Goal: Transaction & Acquisition: Purchase product/service

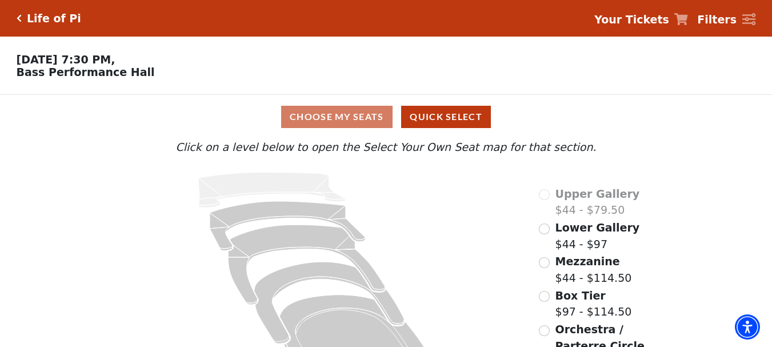
scroll to position [49, 0]
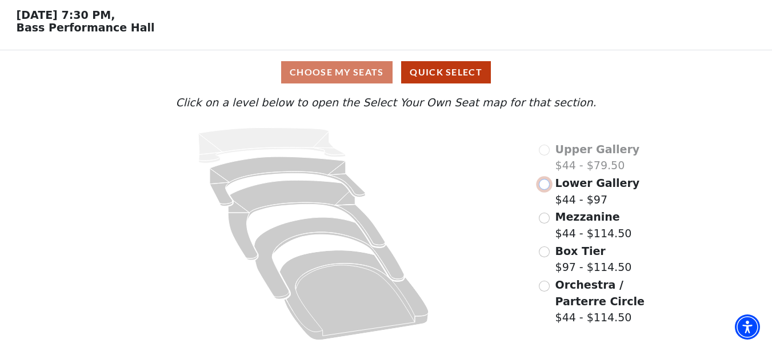
click at [542, 181] on input "Lower Gallery$44 - $97\a" at bounding box center [544, 184] width 11 height 11
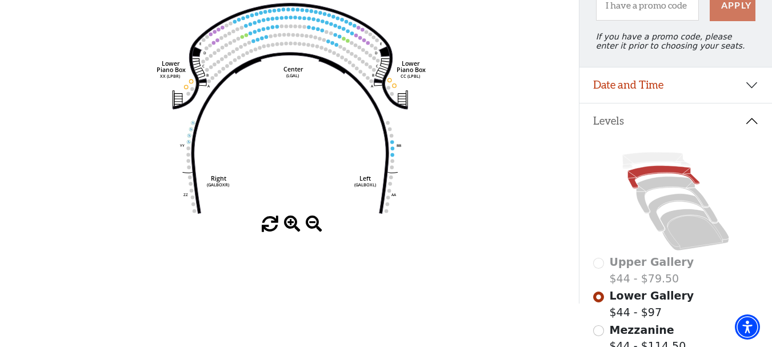
scroll to position [286, 0]
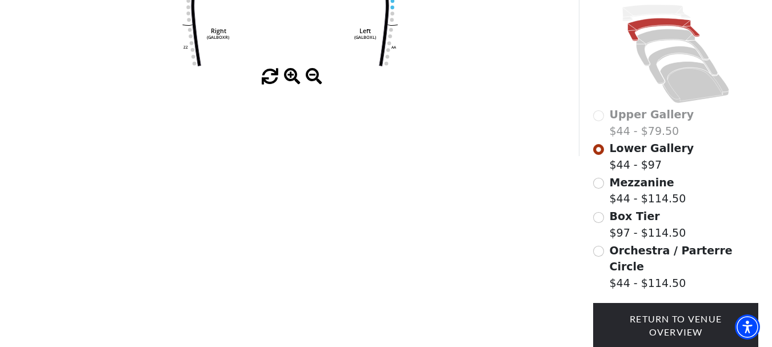
click at [287, 79] on span at bounding box center [292, 77] width 17 height 17
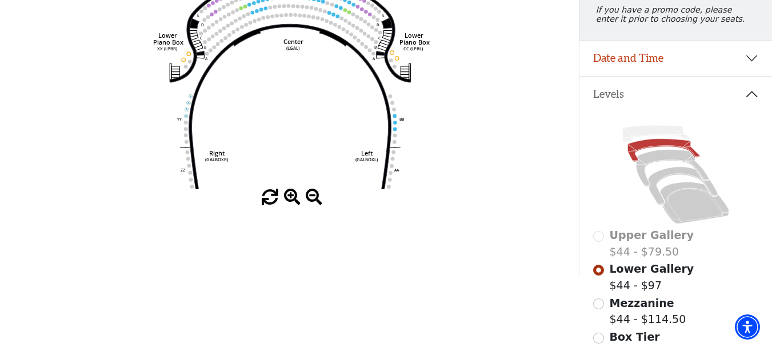
scroll to position [57, 0]
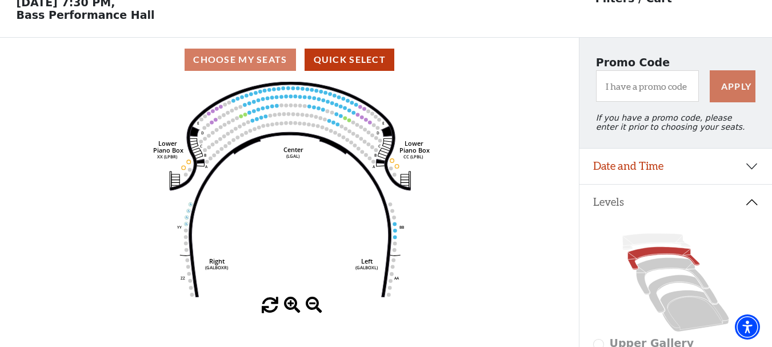
click at [315, 178] on icon "Right (GALBOXR) E D C B A E D C B A YY ZZ Left (GALBOXL) BB AA Center Lower Pia…" at bounding box center [289, 189] width 521 height 215
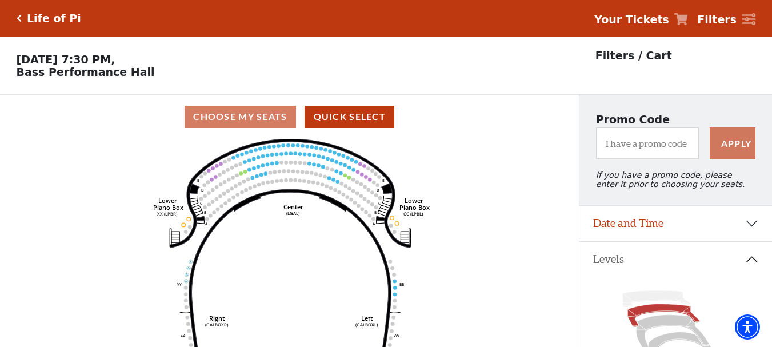
click at [293, 227] on icon "Right (GALBOXR) E D C B A E D C B A YY ZZ Left (GALBOXL) BB AA Center Lower Pia…" at bounding box center [289, 246] width 521 height 215
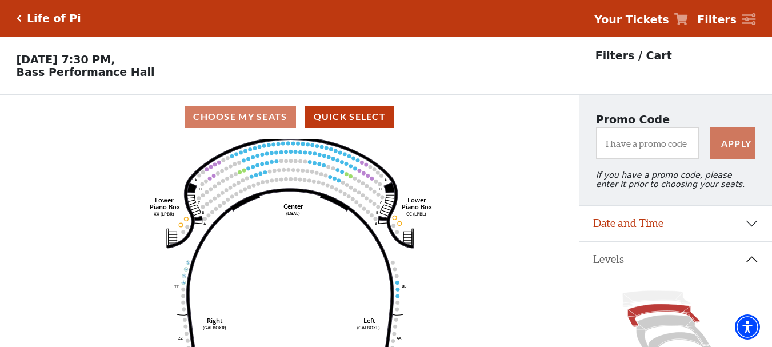
click at [340, 229] on icon "Right (GALBOXR) E D C B A E D C B A YY ZZ Left (GALBOXL) BB AA Center Lower Pia…" at bounding box center [289, 246] width 521 height 215
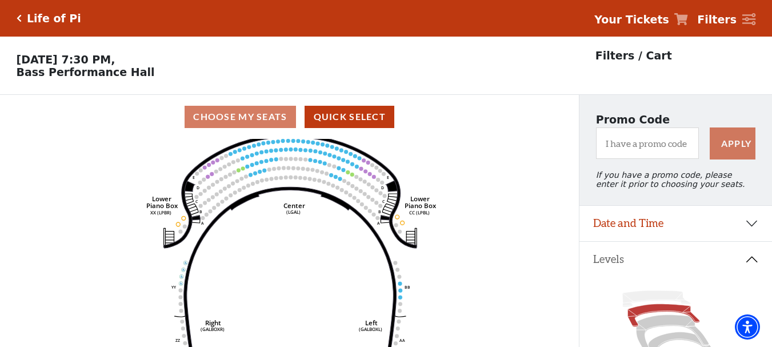
click at [340, 229] on icon "Right (GALBOXR) E D C B A E D C B A YY ZZ Left (GALBOXL) BB AA Center Lower Pia…" at bounding box center [289, 246] width 521 height 215
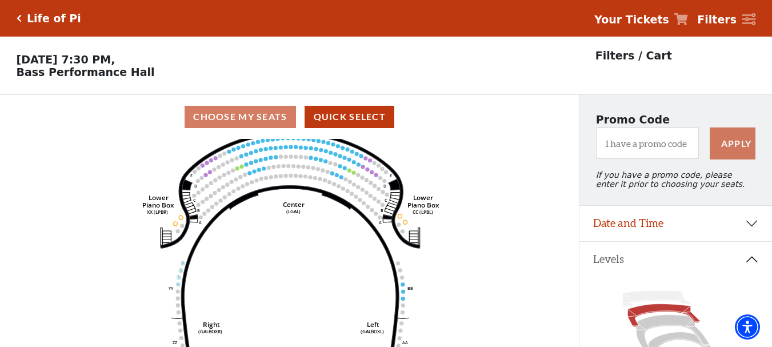
click at [340, 229] on icon "Right (GALBOXR) E D C B A E D C B A YY ZZ Left (GALBOXL) BB AA Center Lower Pia…" at bounding box center [289, 246] width 521 height 215
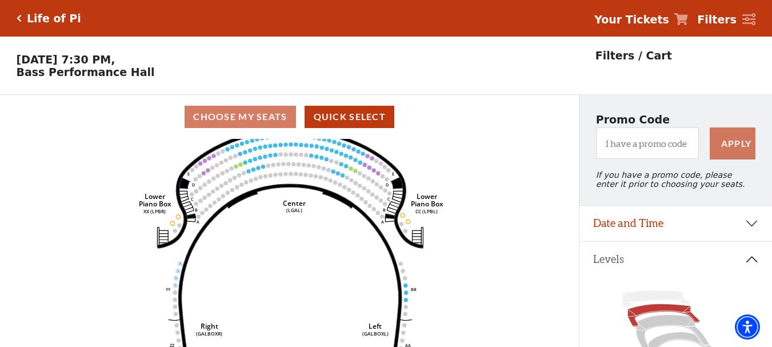
click at [340, 229] on icon "Right (GALBOXR) E D C B A E D C B A YY ZZ Left (GALBOXL) BB AA Center Lower Pia…" at bounding box center [289, 246] width 521 height 215
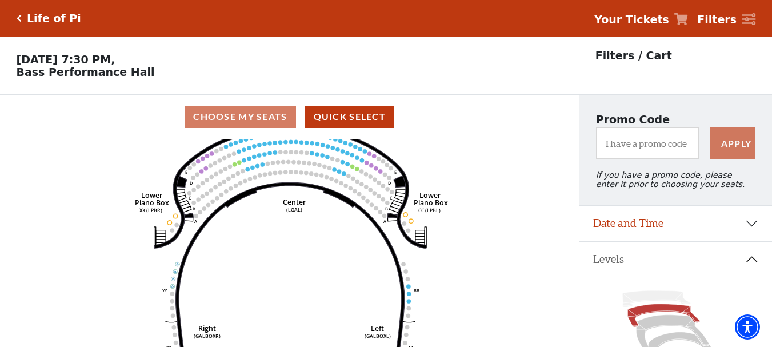
click at [340, 229] on icon "Right (GALBOXR) E D C B A E D C B A YY ZZ Left (GALBOXL) BB AA Center Lower Pia…" at bounding box center [289, 246] width 521 height 215
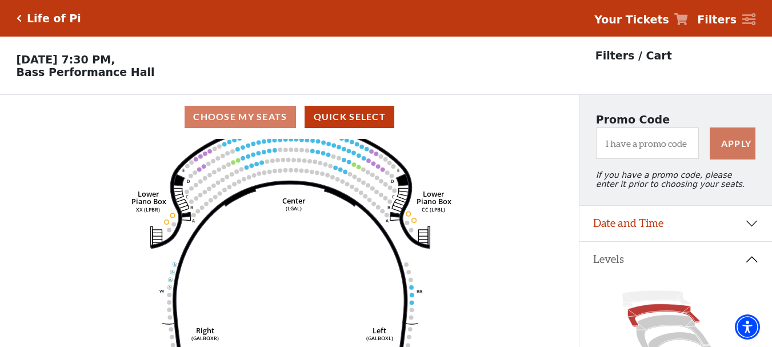
click at [340, 229] on icon "Right (GALBOXR) E D C B A E D C B A YY ZZ Left (GALBOXL) BB AA Center Lower Pia…" at bounding box center [289, 246] width 521 height 215
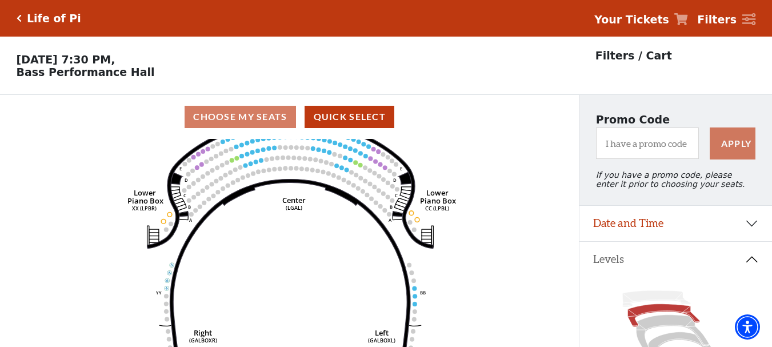
click at [340, 229] on icon "Right (GALBOXR) E D C B A E D C B A YY ZZ Left (GALBOXL) BB AA Center Lower Pia…" at bounding box center [289, 246] width 521 height 215
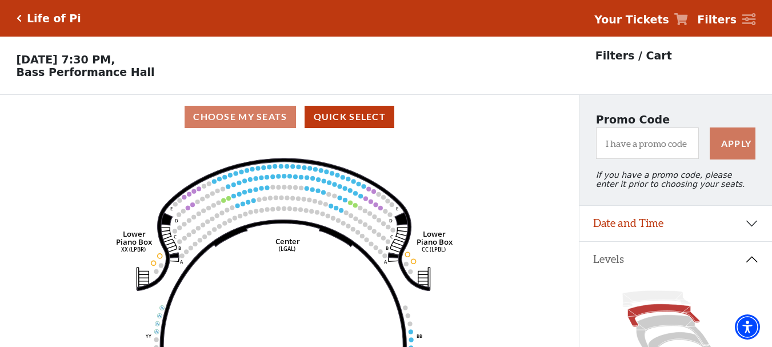
drag, startPoint x: 340, startPoint y: 229, endPoint x: 333, endPoint y: 274, distance: 46.3
click at [333, 274] on icon "Right (GALBOXR) E D C B A E D C B A YY ZZ Left (GALBOXL) BB AA Center Lower Pia…" at bounding box center [289, 246] width 521 height 215
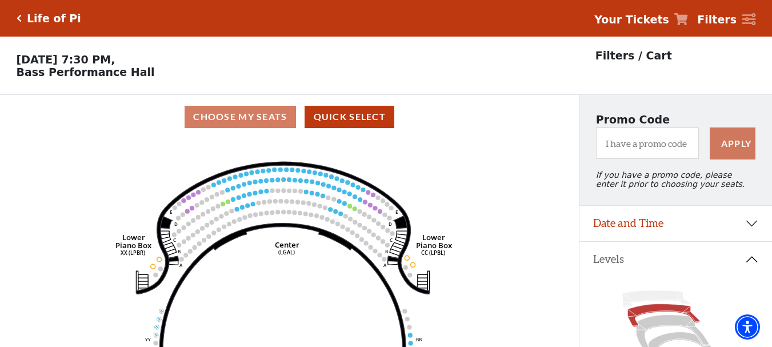
click at [332, 256] on icon "Right (GALBOXR) E D C B A E D C B A YY ZZ Left (GALBOXL) BB AA Center Lower Pia…" at bounding box center [289, 246] width 521 height 215
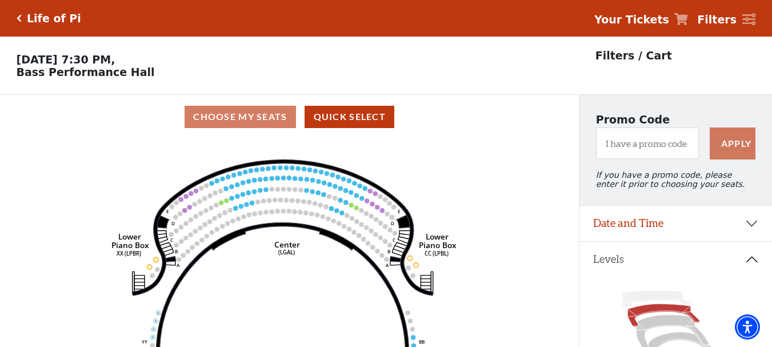
click at [332, 256] on icon "Right (GALBOXR) E D C B A E D C B A YY ZZ Left (GALBOXL) BB AA Center Lower Pia…" at bounding box center [289, 246] width 521 height 215
click at [331, 257] on icon "Right (GALBOXR) E D C B A E D C B A YY ZZ Left (GALBOXL) BB AA Center Lower Pia…" at bounding box center [289, 246] width 521 height 215
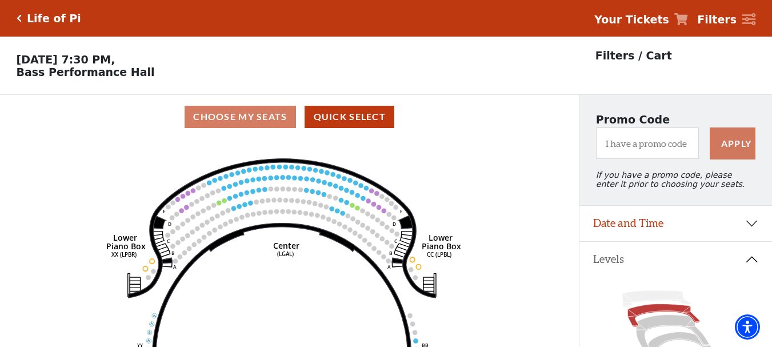
click at [331, 257] on icon "Right (GALBOXR) E D C B A E D C B A YY ZZ Left (GALBOXL) BB AA Center Lower Pia…" at bounding box center [289, 246] width 521 height 215
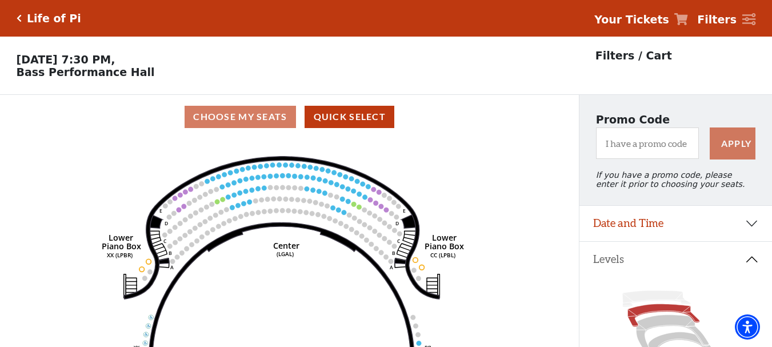
click at [331, 257] on icon "Right (GALBOXR) E D C B A E D C B A YY ZZ Left (GALBOXL) BB AA Center Lower Pia…" at bounding box center [289, 246] width 521 height 215
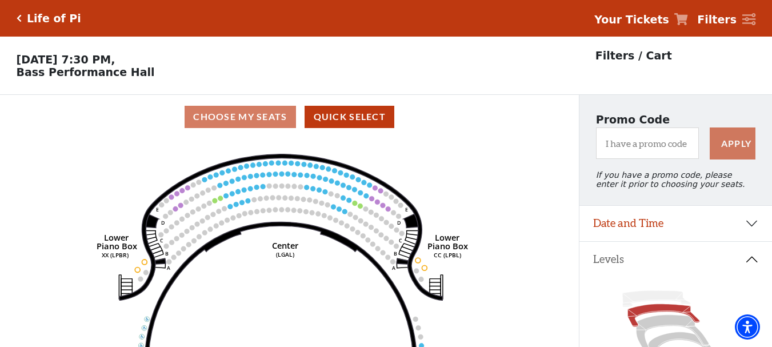
click at [329, 259] on icon "Right (GALBOXR) E D C B A E D C B A YY ZZ Left (GALBOXL) BB AA Center Lower Pia…" at bounding box center [289, 246] width 521 height 215
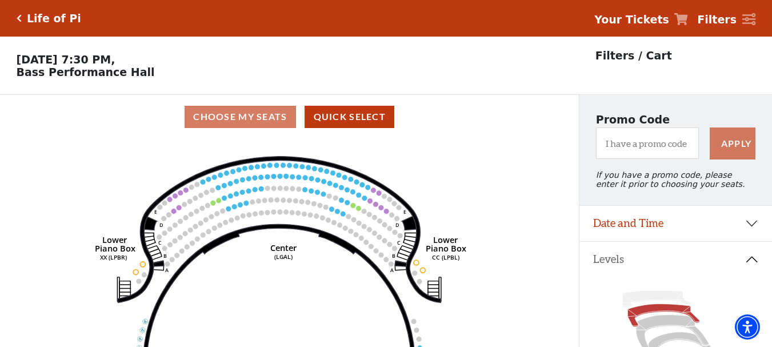
click at [327, 259] on icon "Right (GALBOXR) E D C B A E D C B A YY ZZ Left (GALBOXL) BB AA Center Lower Pia…" at bounding box center [289, 246] width 521 height 215
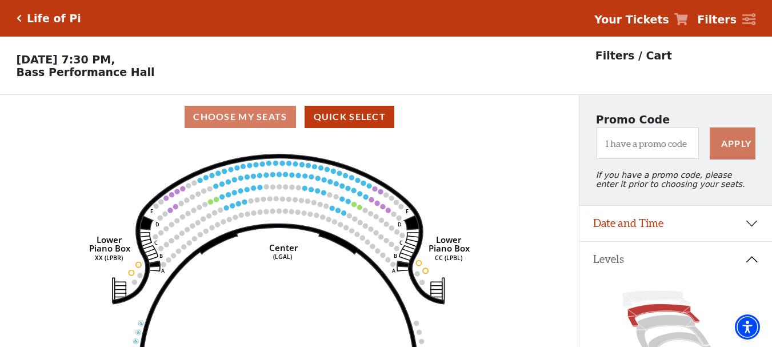
click at [327, 259] on icon "Right (GALBOXR) E D C B A E D C B A YY ZZ Left (GALBOXL) BB AA Center Lower Pia…" at bounding box center [289, 246] width 521 height 215
click at [325, 259] on icon "Right (GALBOXR) E D C B A E D C B A YY ZZ Left (GALBOXL) BB AA Center Lower Pia…" at bounding box center [289, 246] width 521 height 215
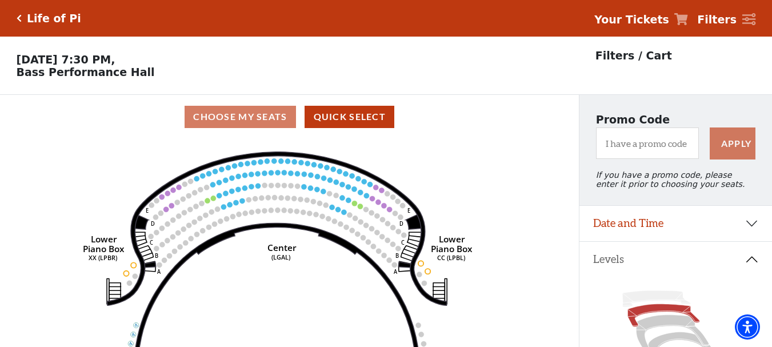
click at [325, 259] on icon "Right (GALBOXR) E D C B A E D C B A YY ZZ Left (GALBOXL) BB AA Center Lower Pia…" at bounding box center [289, 246] width 521 height 215
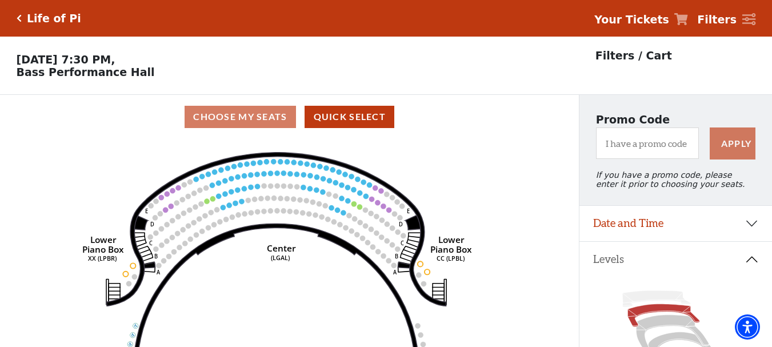
click at [323, 257] on icon "Right (GALBOXR) E D C B A E D C B A YY ZZ Left (GALBOXL) BB AA Center Lower Pia…" at bounding box center [289, 246] width 521 height 215
click at [323, 256] on icon "Right (GALBOXR) E D C B A E D C B A YY ZZ Left (GALBOXL) BB AA Center Lower Pia…" at bounding box center [289, 246] width 521 height 215
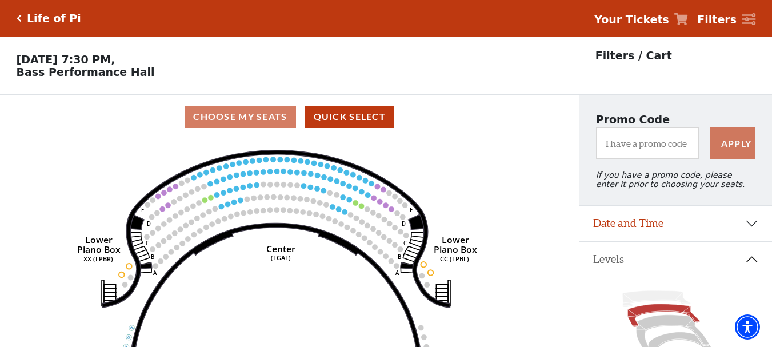
click at [322, 255] on icon "Right (GALBOXR) E D C B A E D C B A YY ZZ Left (GALBOXL) BB AA Center Lower Pia…" at bounding box center [289, 246] width 521 height 215
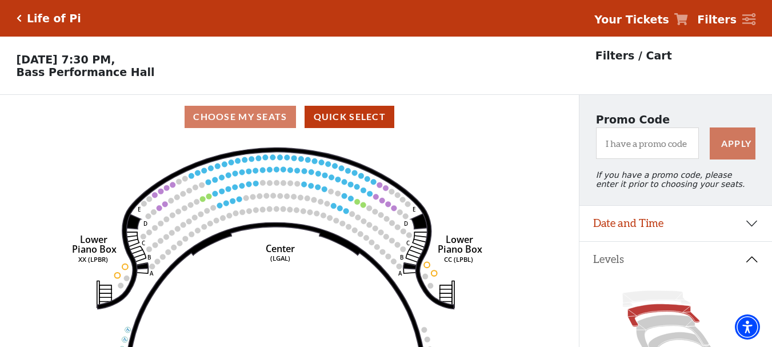
drag, startPoint x: 322, startPoint y: 255, endPoint x: 352, endPoint y: 253, distance: 29.8
click at [343, 253] on icon "Right (GALBOXR) E D C B A E D C B A YY ZZ Left (GALBOXL) BB AA Center Lower Pia…" at bounding box center [289, 246] width 521 height 215
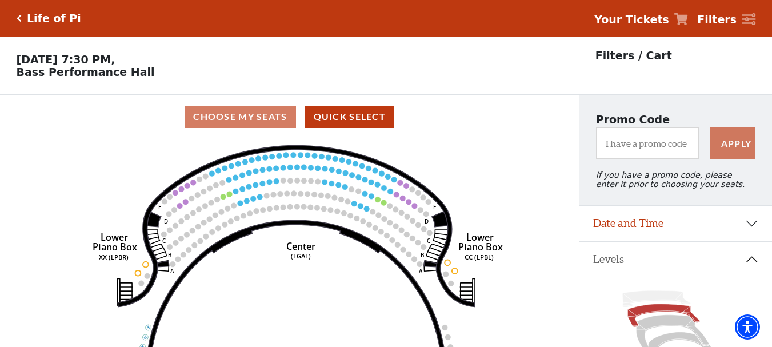
click at [330, 253] on icon "Right (GALBOXR) E D C B A E D C B A YY ZZ Left (GALBOXL) BB AA Center Lower Pia…" at bounding box center [289, 246] width 521 height 215
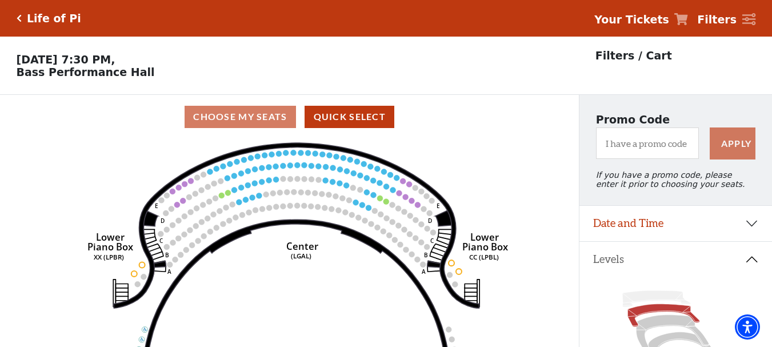
click at [330, 253] on icon "Right (GALBOXR) E D C B A E D C B A YY ZZ Left (GALBOXL) BB AA Center Lower Pia…" at bounding box center [289, 246] width 521 height 215
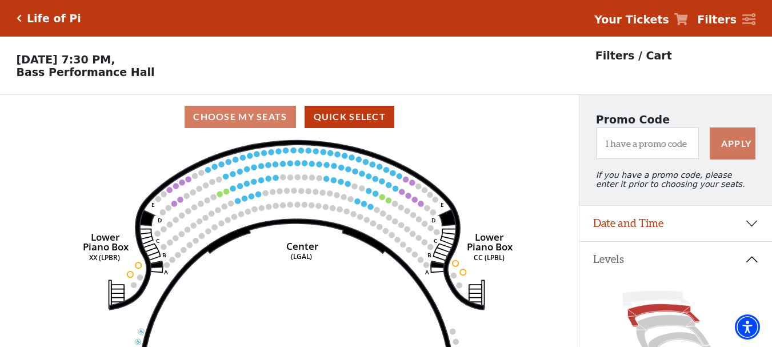
click at [330, 253] on icon "Right (GALBOXR) E D C B A E D C B A YY ZZ Left (GALBOXL) BB AA Center Lower Pia…" at bounding box center [289, 246] width 521 height 215
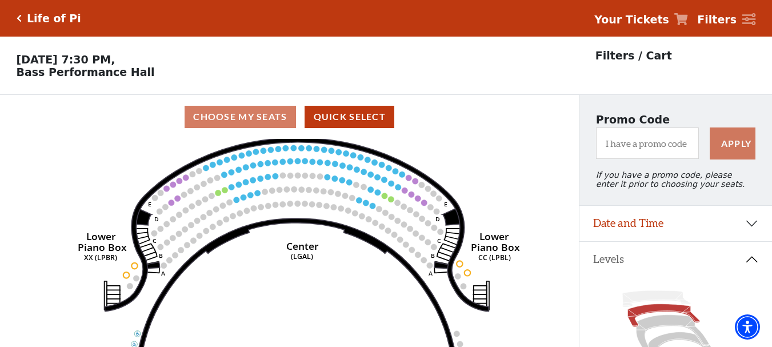
click at [330, 253] on icon "Right (GALBOXR) E D C B A E D C B A YY ZZ Left (GALBOXL) BB AA Center Lower Pia…" at bounding box center [289, 246] width 521 height 215
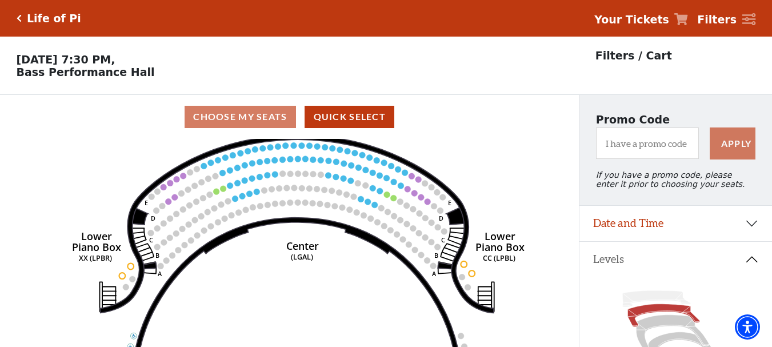
drag, startPoint x: 329, startPoint y: 253, endPoint x: 329, endPoint y: 262, distance: 9.1
click at [329, 262] on icon "Right (GALBOXR) E D C B A E D C B A YY ZZ Left (GALBOXL) BB AA Center Lower Pia…" at bounding box center [289, 246] width 521 height 215
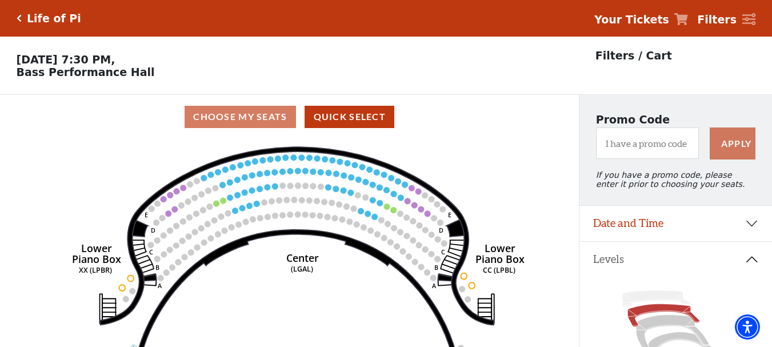
click at [328, 262] on icon "Right (GALBOXR) E D C B A E D C B A YY ZZ Left (GALBOXL) BB AA Center Lower Pia…" at bounding box center [289, 246] width 521 height 215
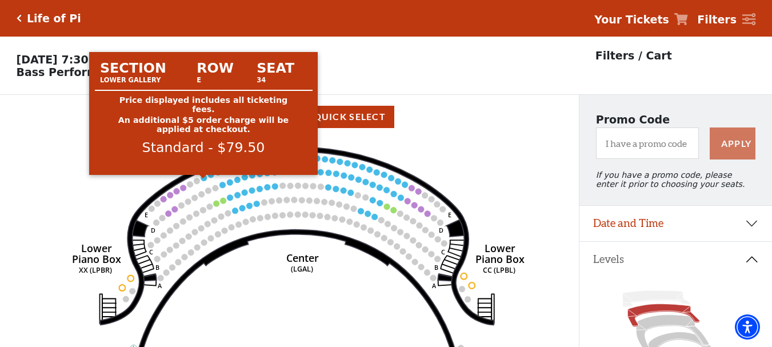
click at [203, 181] on circle at bounding box center [204, 178] width 6 height 6
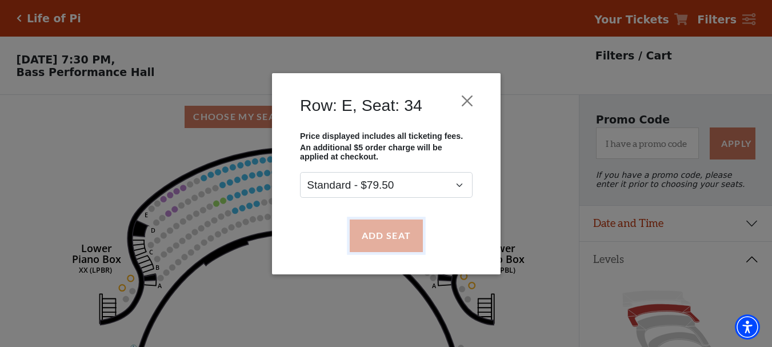
click at [382, 239] on button "Add Seat" at bounding box center [385, 235] width 73 height 32
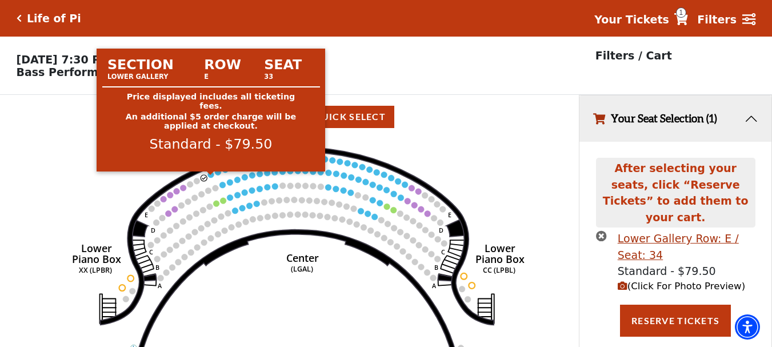
click at [213, 178] on circle at bounding box center [210, 174] width 6 height 6
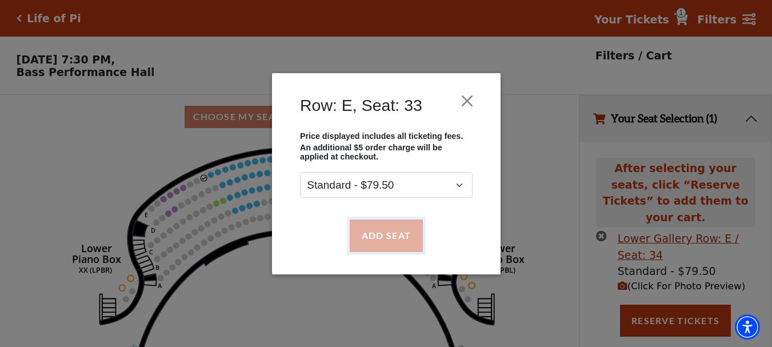
click at [365, 225] on button "Add Seat" at bounding box center [385, 235] width 73 height 32
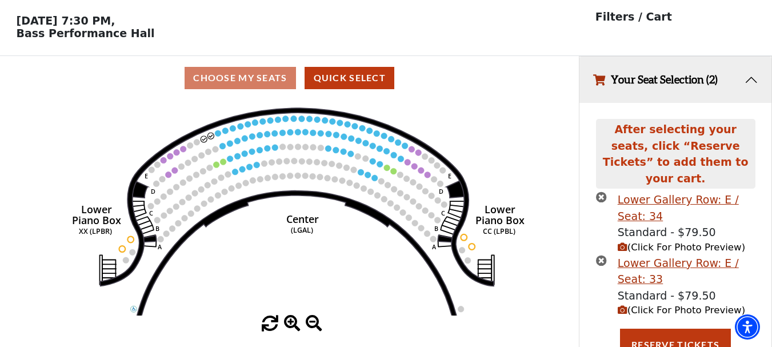
scroll to position [41, 0]
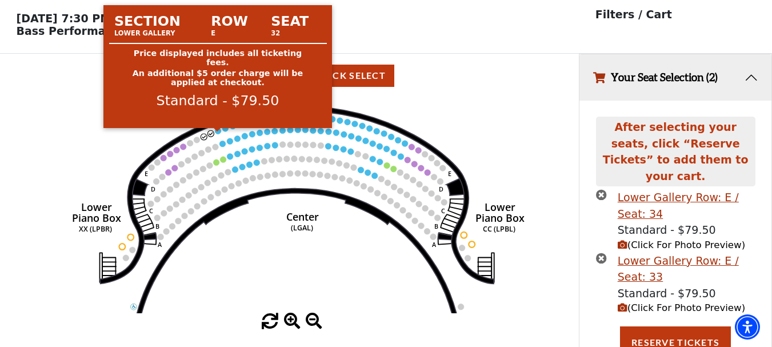
click at [220, 134] on circle at bounding box center [218, 131] width 6 height 6
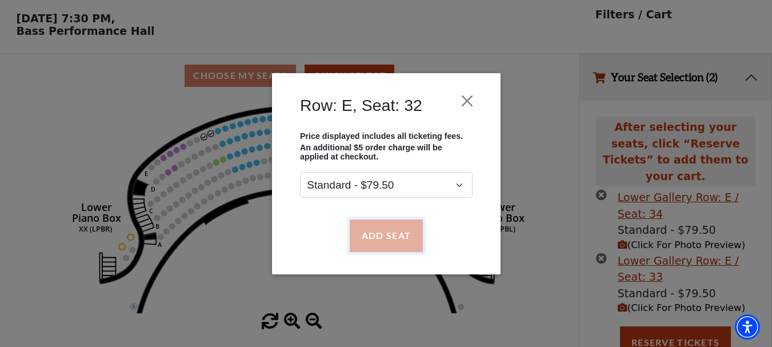
click at [401, 230] on button "Add Seat" at bounding box center [385, 235] width 73 height 32
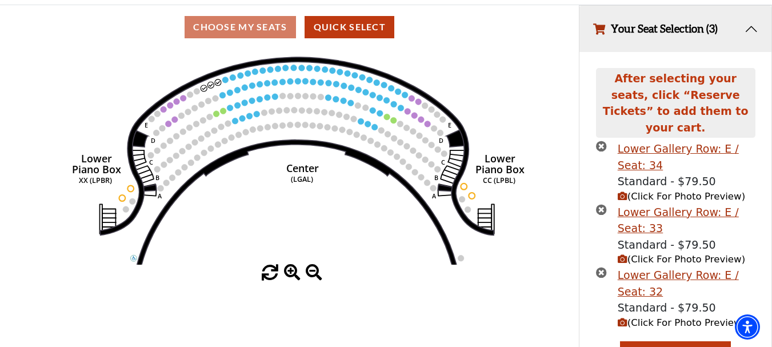
scroll to position [105, 0]
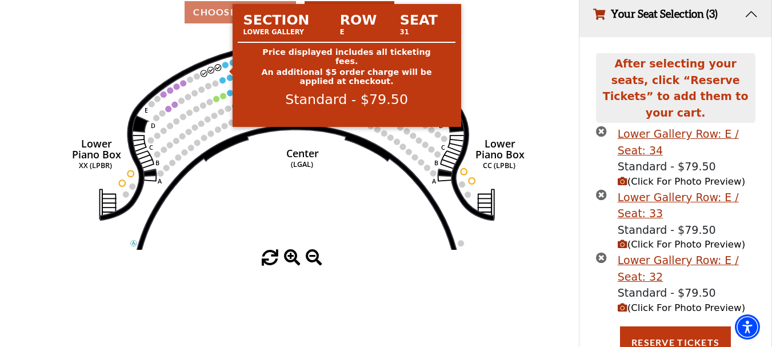
click at [226, 68] on circle at bounding box center [225, 65] width 6 height 6
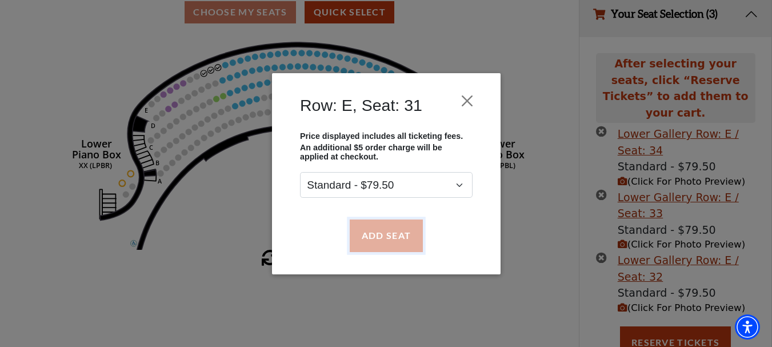
click at [397, 222] on button "Add Seat" at bounding box center [385, 235] width 73 height 32
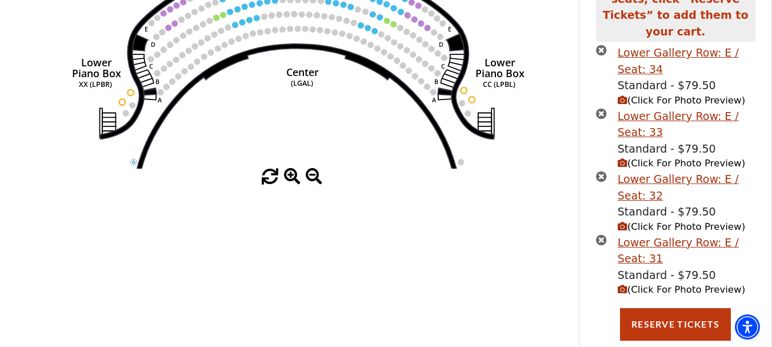
scroll to position [195, 0]
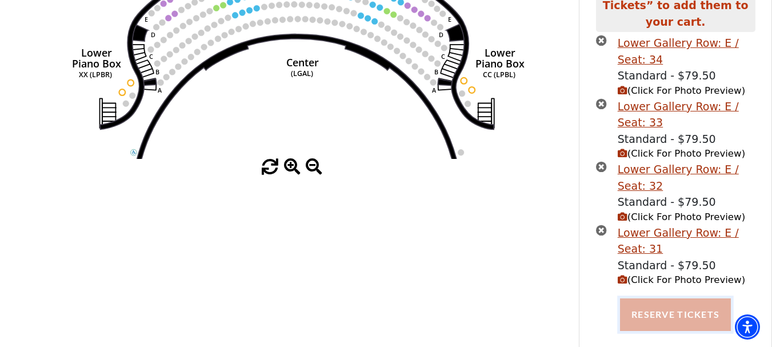
click at [655, 306] on button "Reserve Tickets" at bounding box center [675, 314] width 111 height 32
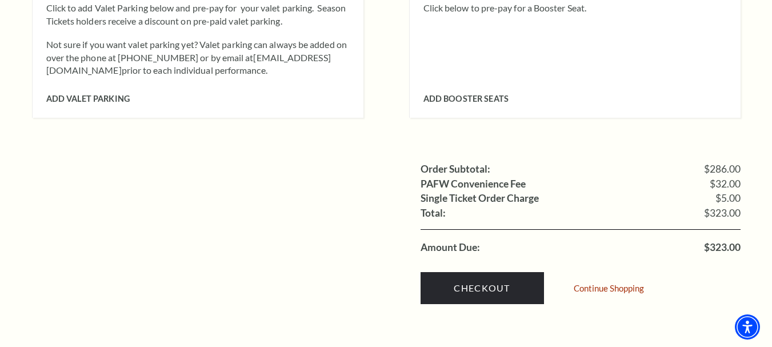
scroll to position [1143, 0]
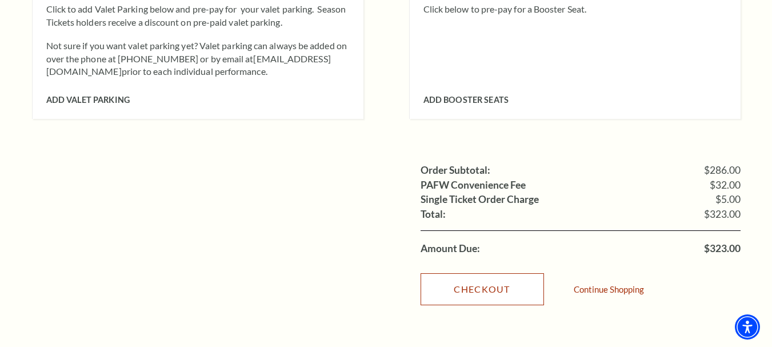
click at [495, 273] on link "Checkout" at bounding box center [482, 289] width 123 height 32
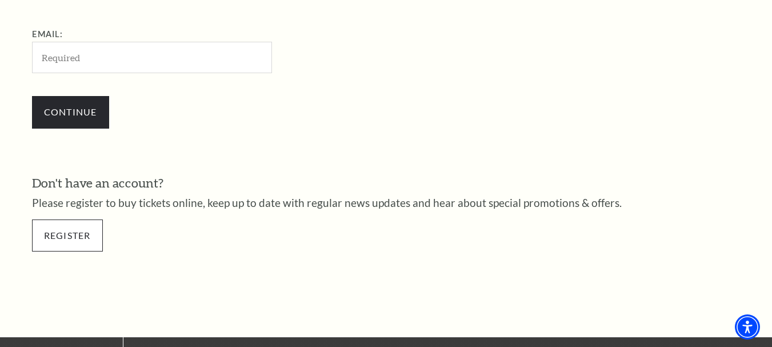
scroll to position [433, 0]
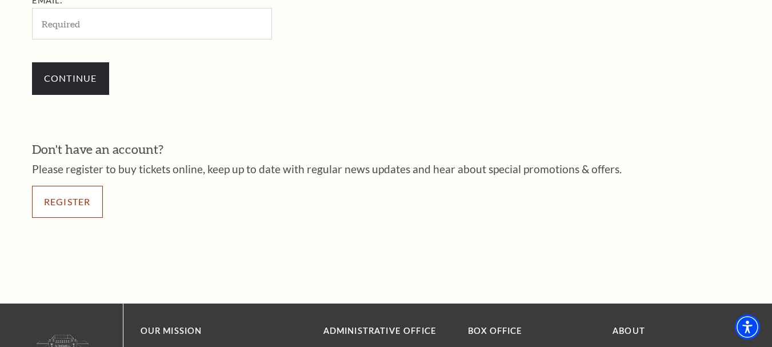
click at [85, 203] on link "Register" at bounding box center [67, 202] width 71 height 32
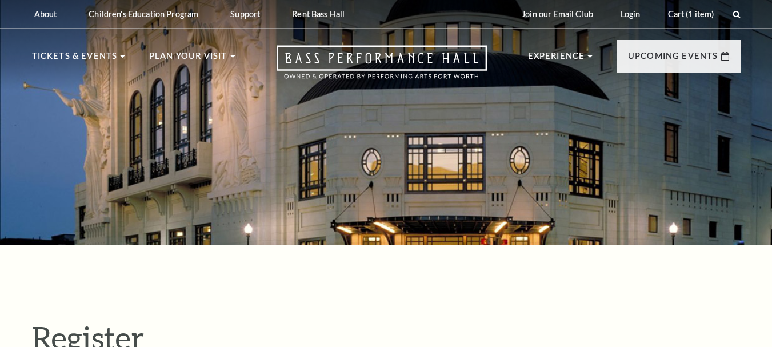
select select "1"
select select "TX"
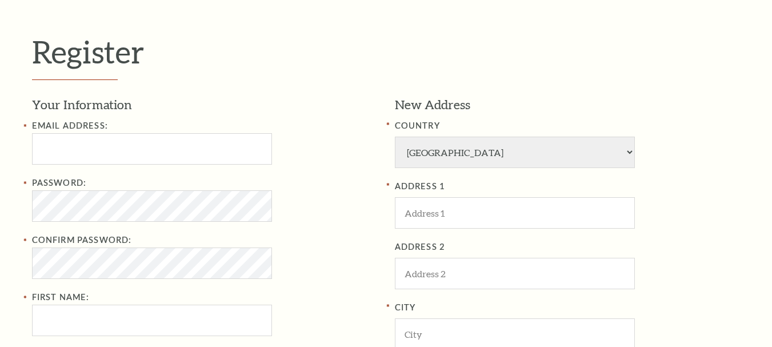
scroll to position [343, 0]
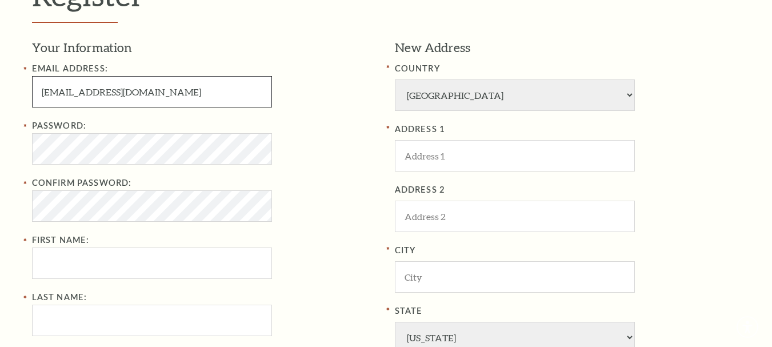
click at [143, 86] on input "lija.stellardl@gmail.com" at bounding box center [152, 91] width 240 height 31
click at [90, 91] on input "lija.stellardl@gmail.com" at bounding box center [152, 91] width 240 height 31
type input "lija.stellardl52@gmail.com"
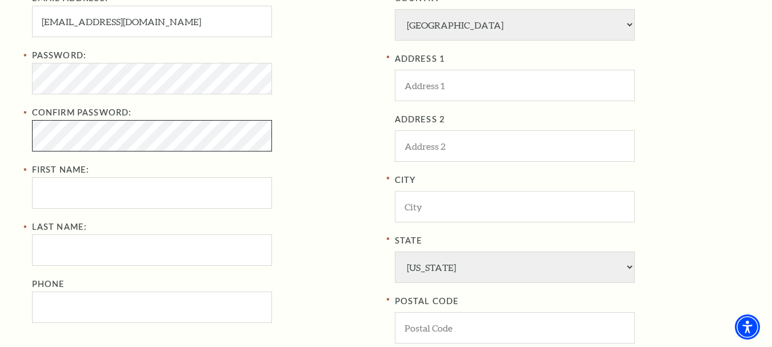
scroll to position [514, 0]
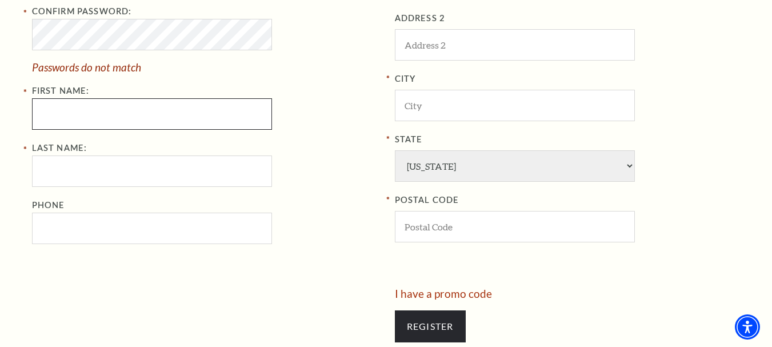
click at [54, 83] on div "Password: Confirm Password: Passwords do not match First Name:" at bounding box center [205, 38] width 346 height 182
type input "lija"
type input "mallik"
type input "7788823208"
type input "USA"
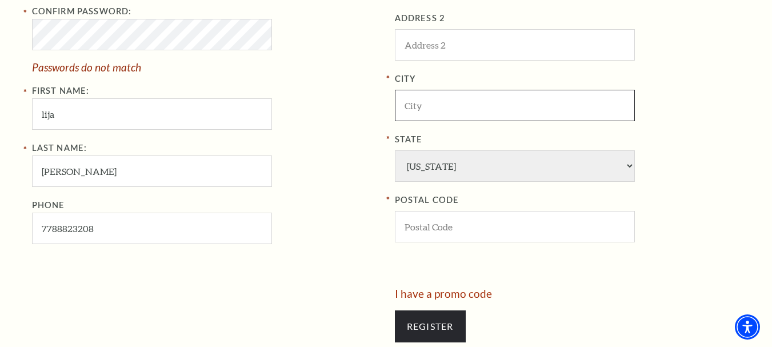
type input "Salt Lake City"
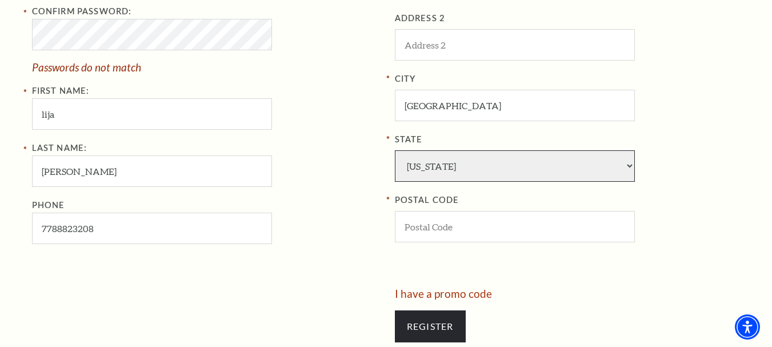
select select "MA"
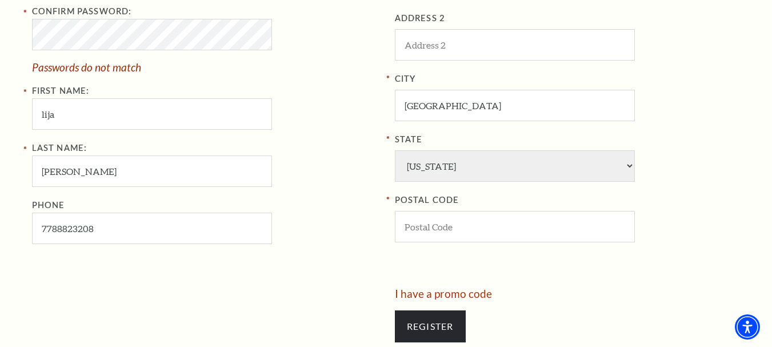
type input "20103"
type input "778-882-3208"
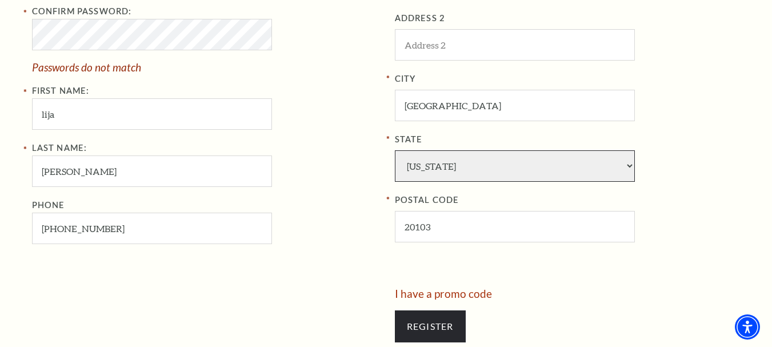
click at [483, 163] on select "Alabama Alaska American Embassy American Embassy American Samoa Arizona Arkansa…" at bounding box center [515, 165] width 240 height 31
select select "DC"
click at [395, 150] on select "Alabama Alaska American Embassy American Embassy American Samoa Arizona Arkansa…" at bounding box center [515, 165] width 240 height 31
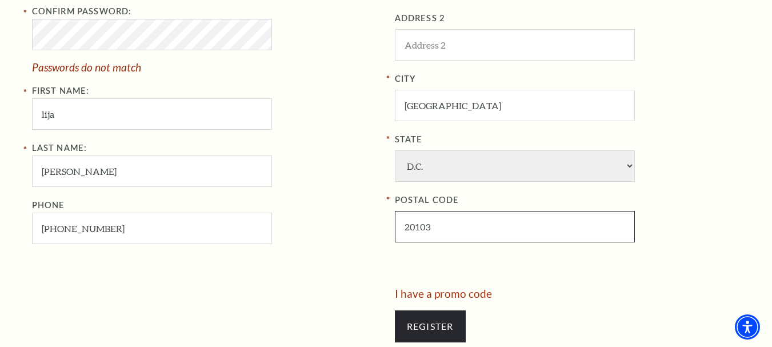
click at [433, 225] on input "20103" at bounding box center [515, 226] width 240 height 31
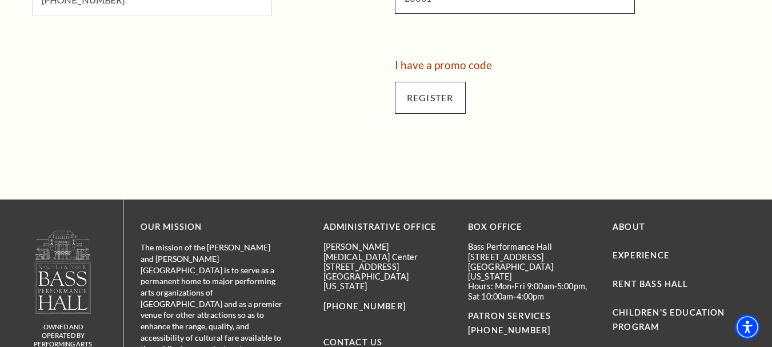
type input "20001"
click at [432, 96] on input "Register" at bounding box center [430, 98] width 71 height 32
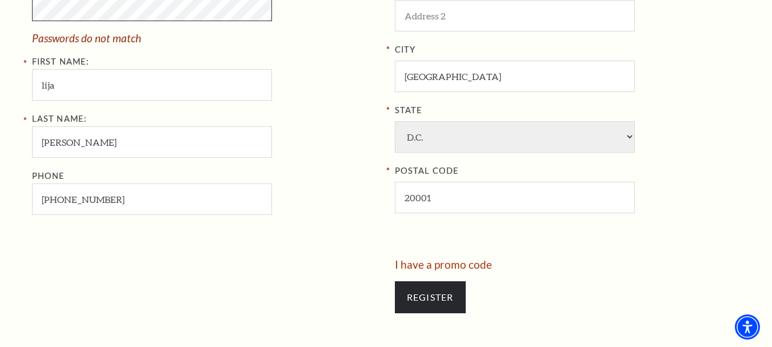
scroll to position [547, 0]
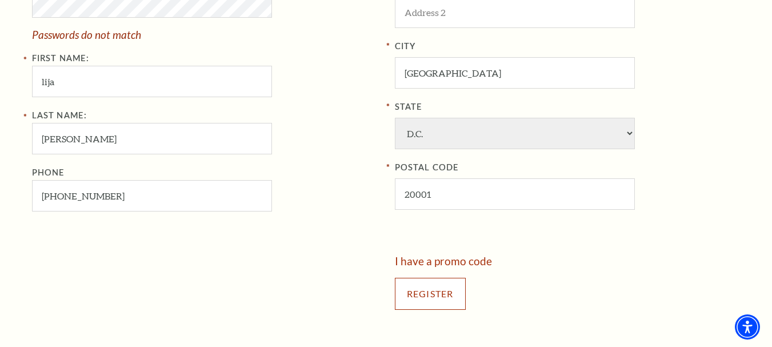
click at [444, 299] on input "Register" at bounding box center [430, 294] width 71 height 32
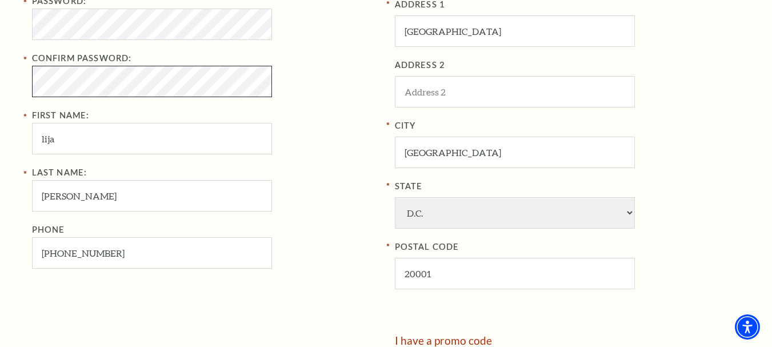
scroll to position [704, 0]
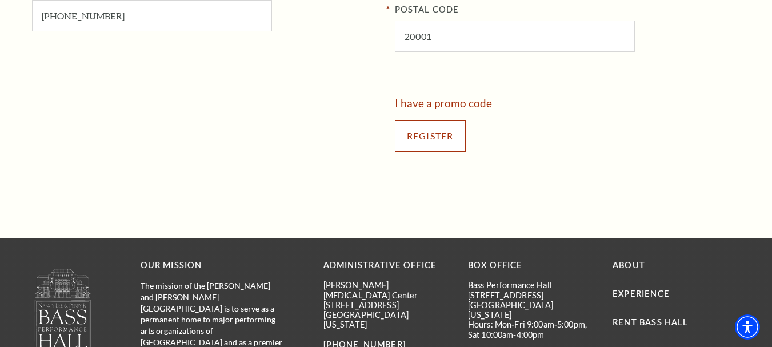
click at [443, 143] on input "Register" at bounding box center [430, 136] width 71 height 32
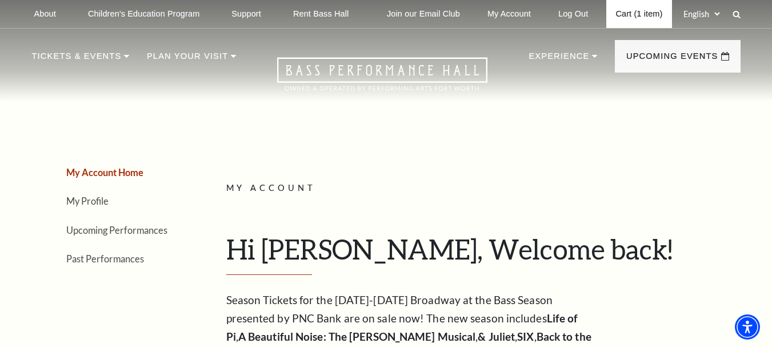
click at [639, 19] on link "Cart (1 item)" at bounding box center [638, 14] width 65 height 28
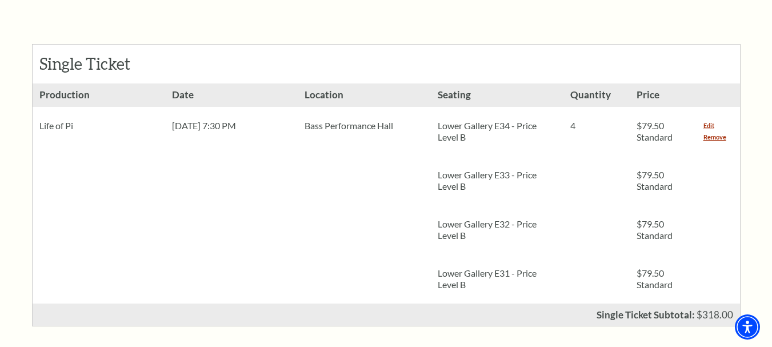
scroll to position [514, 0]
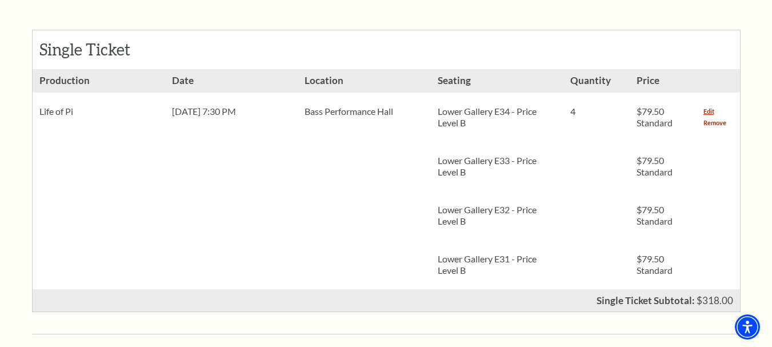
click at [720, 117] on link "Remove" at bounding box center [714, 122] width 23 height 11
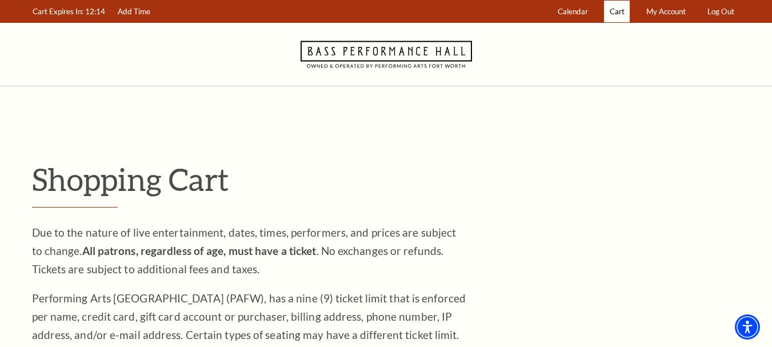
click at [613, 9] on span "Cart" at bounding box center [617, 11] width 15 height 9
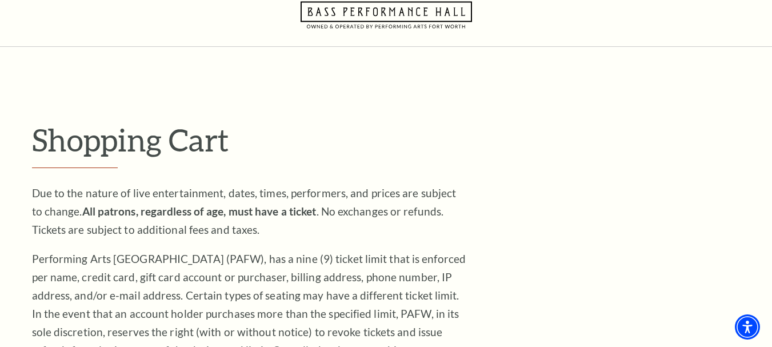
scroll to position [109, 0]
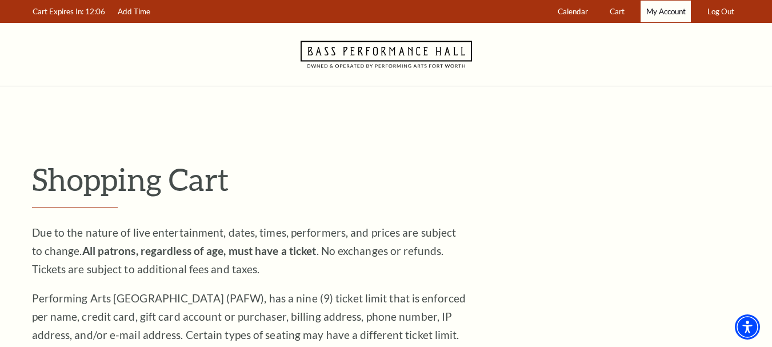
click at [655, 14] on span "My Account" at bounding box center [665, 11] width 39 height 9
